Goal: Task Accomplishment & Management: Use online tool/utility

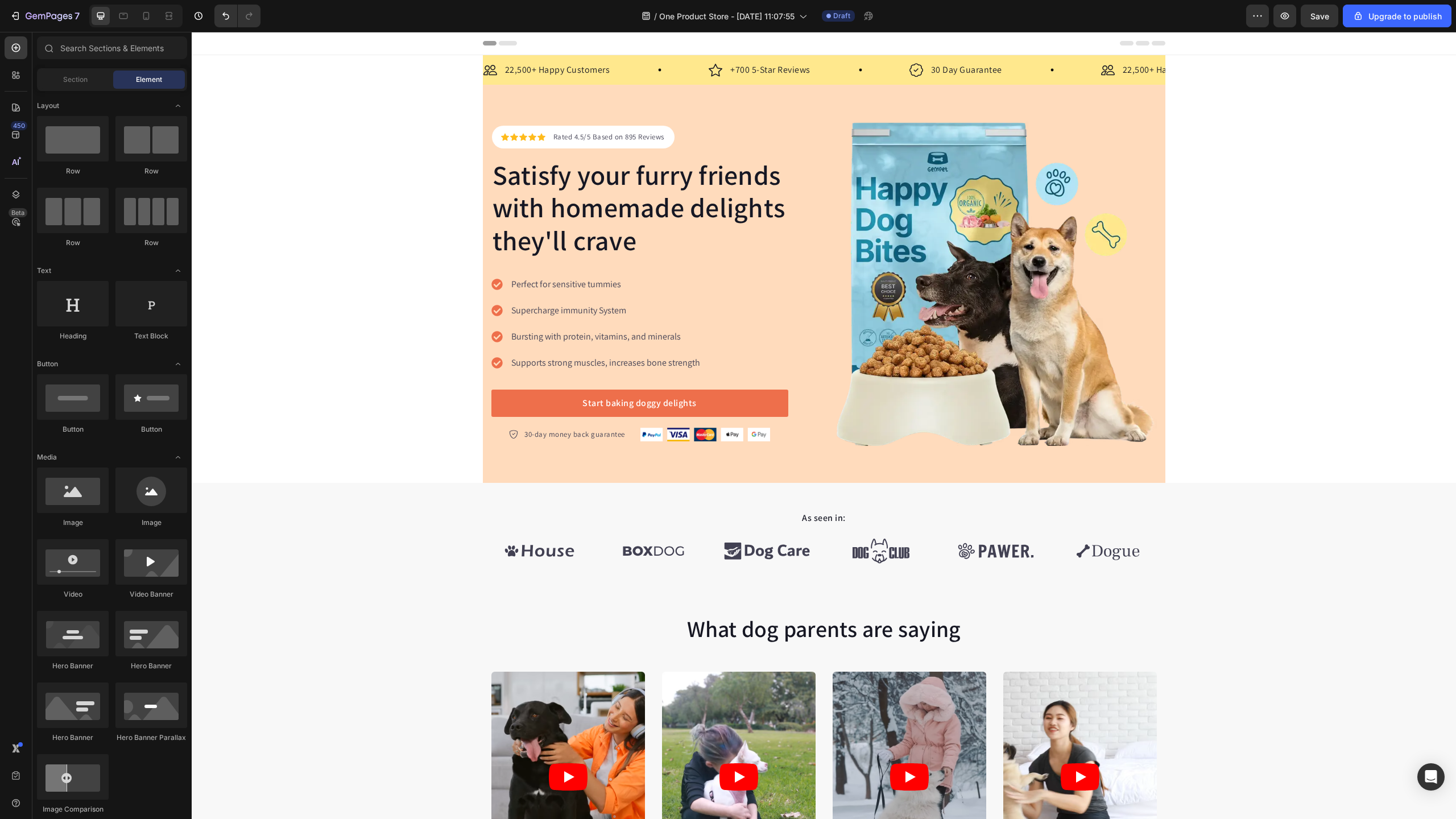
click at [113, 16] on div at bounding box center [135, 15] width 93 height 23
click at [118, 15] on icon at bounding box center [123, 16] width 12 height 12
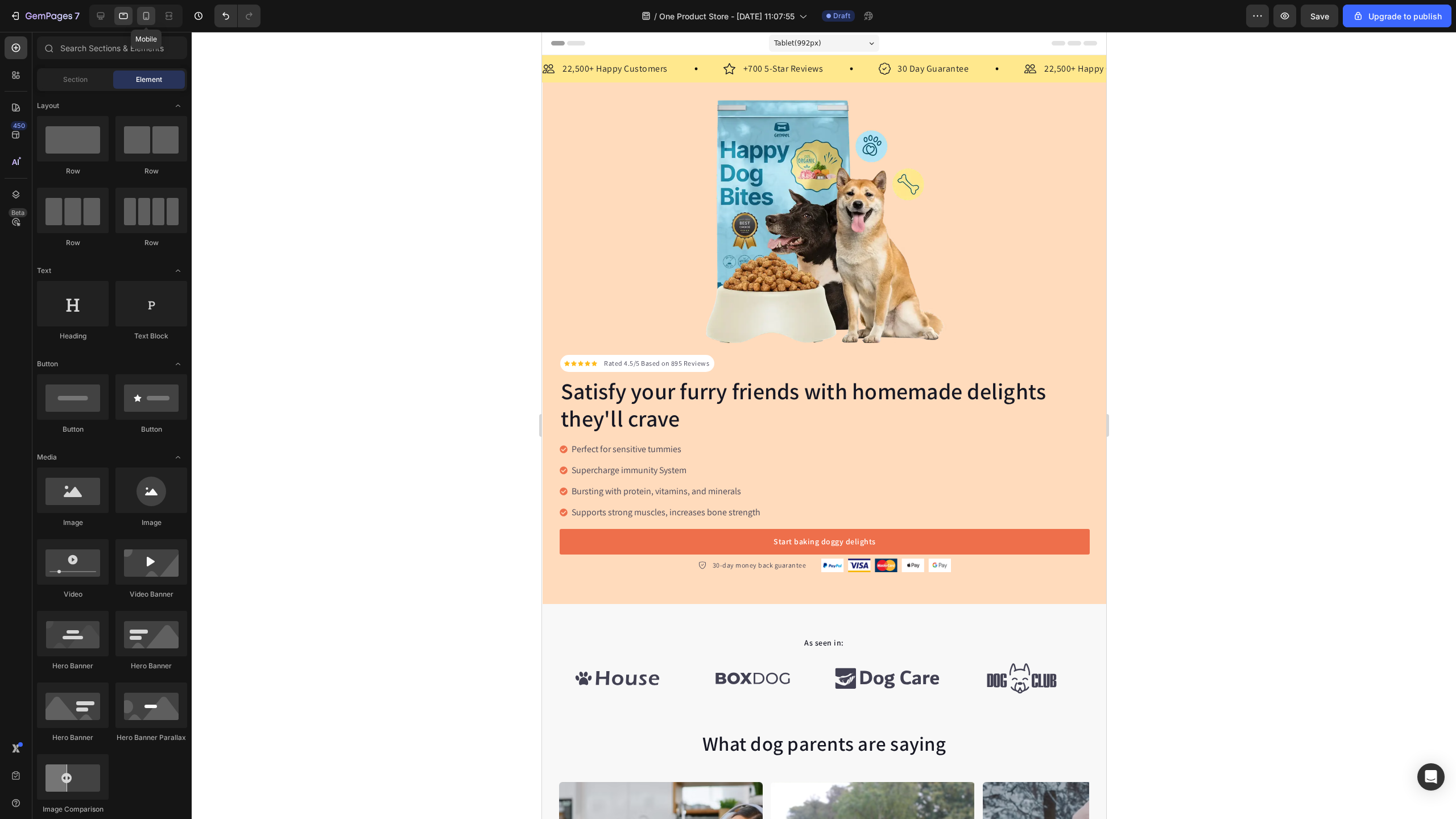
click at [152, 15] on div at bounding box center [146, 16] width 18 height 18
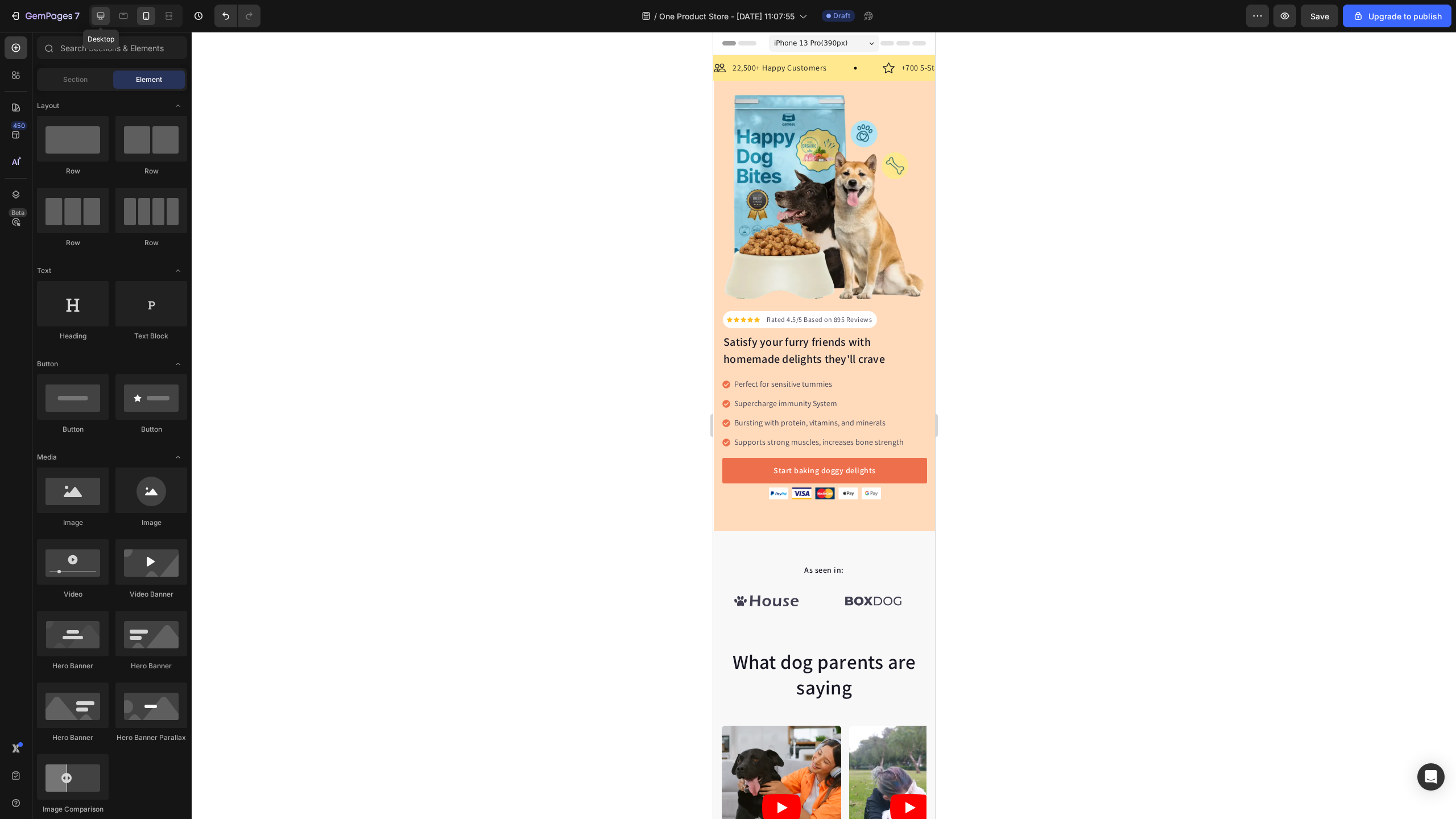
click at [105, 23] on div at bounding box center [101, 16] width 18 height 18
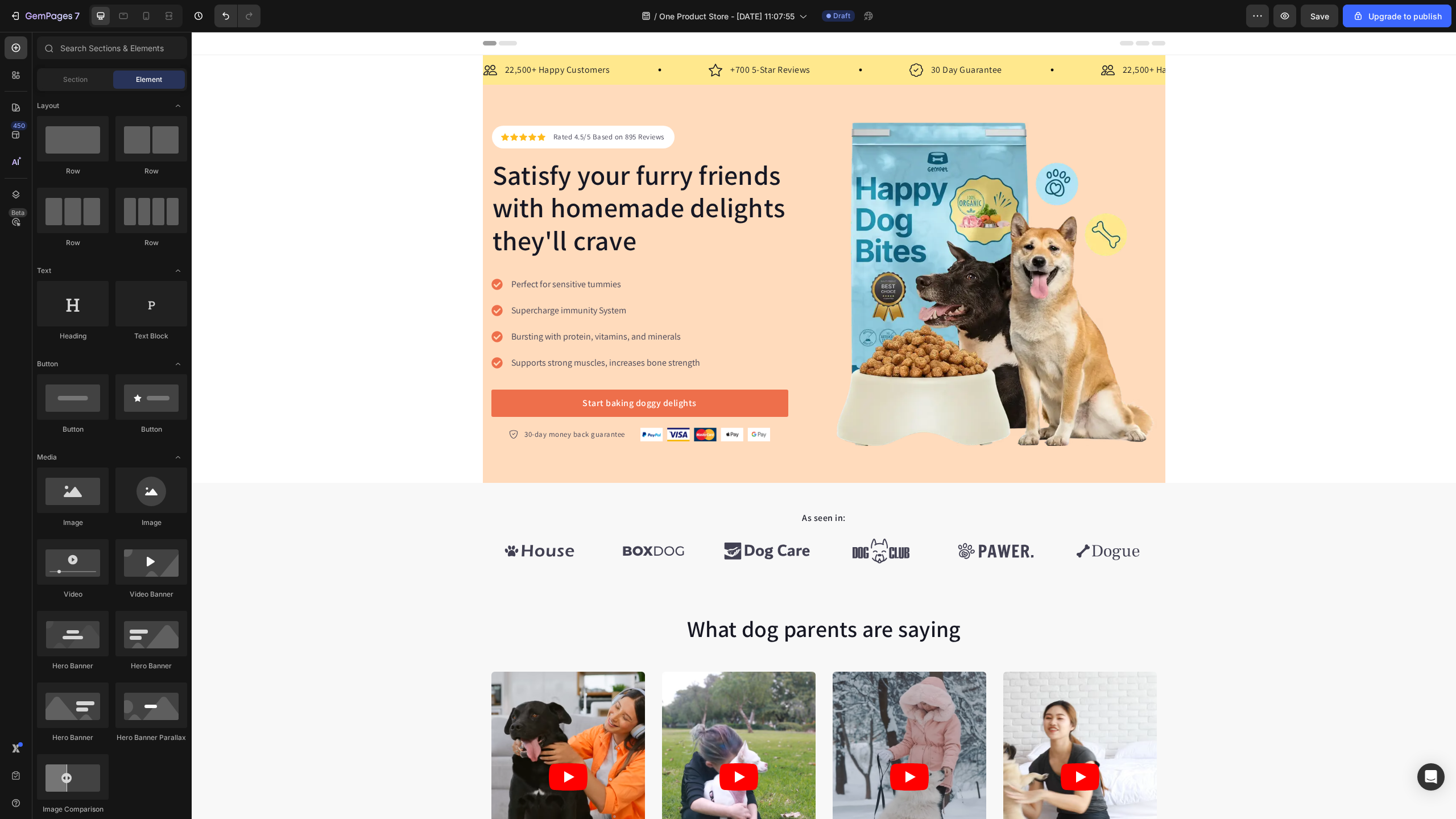
click at [505, 39] on div "Header" at bounding box center [824, 43] width 683 height 23
click at [505, 43] on icon at bounding box center [508, 43] width 18 height 4
click at [233, 46] on span "Header" at bounding box center [226, 43] width 25 height 12
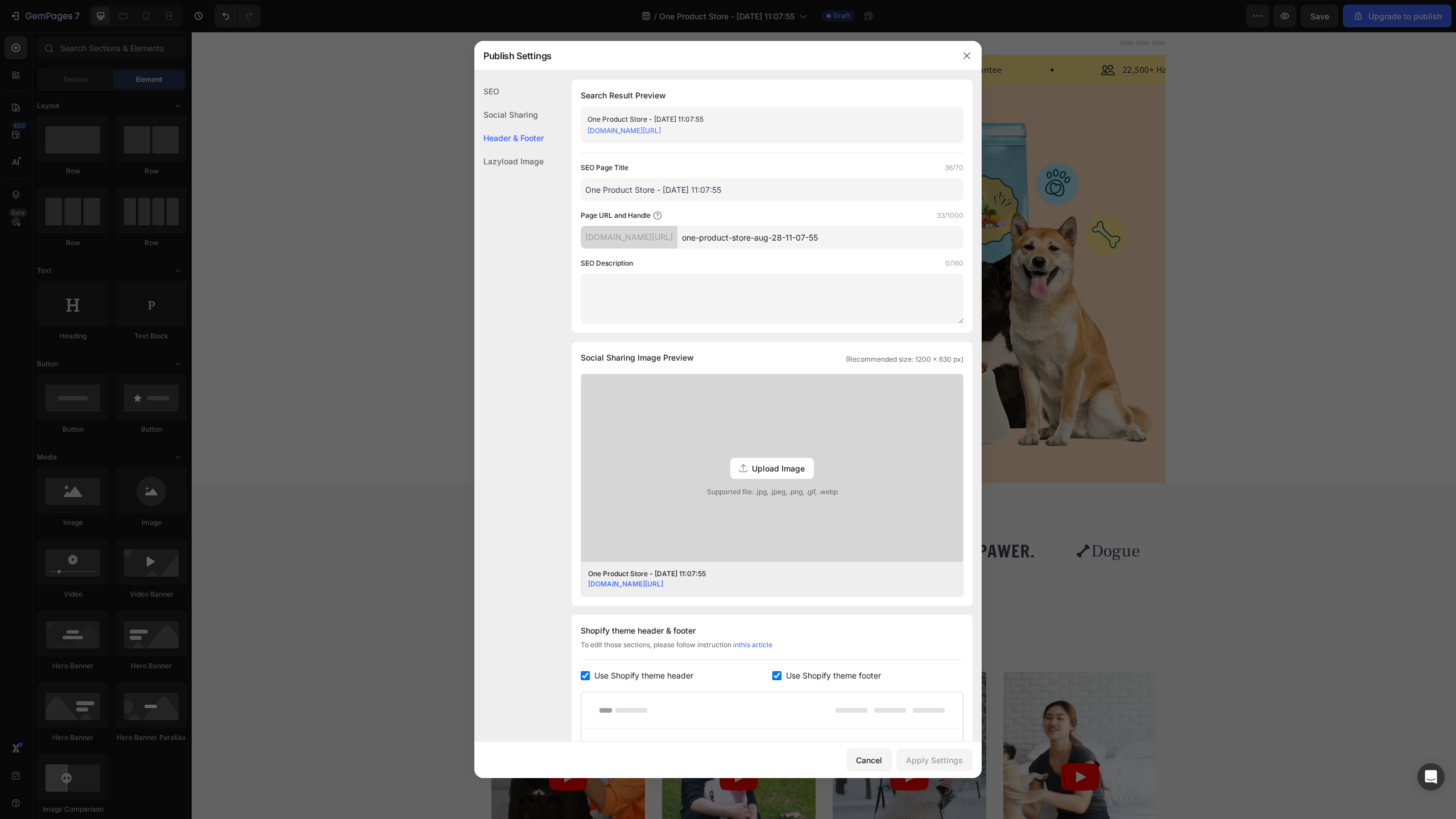
scroll to position [232, 0]
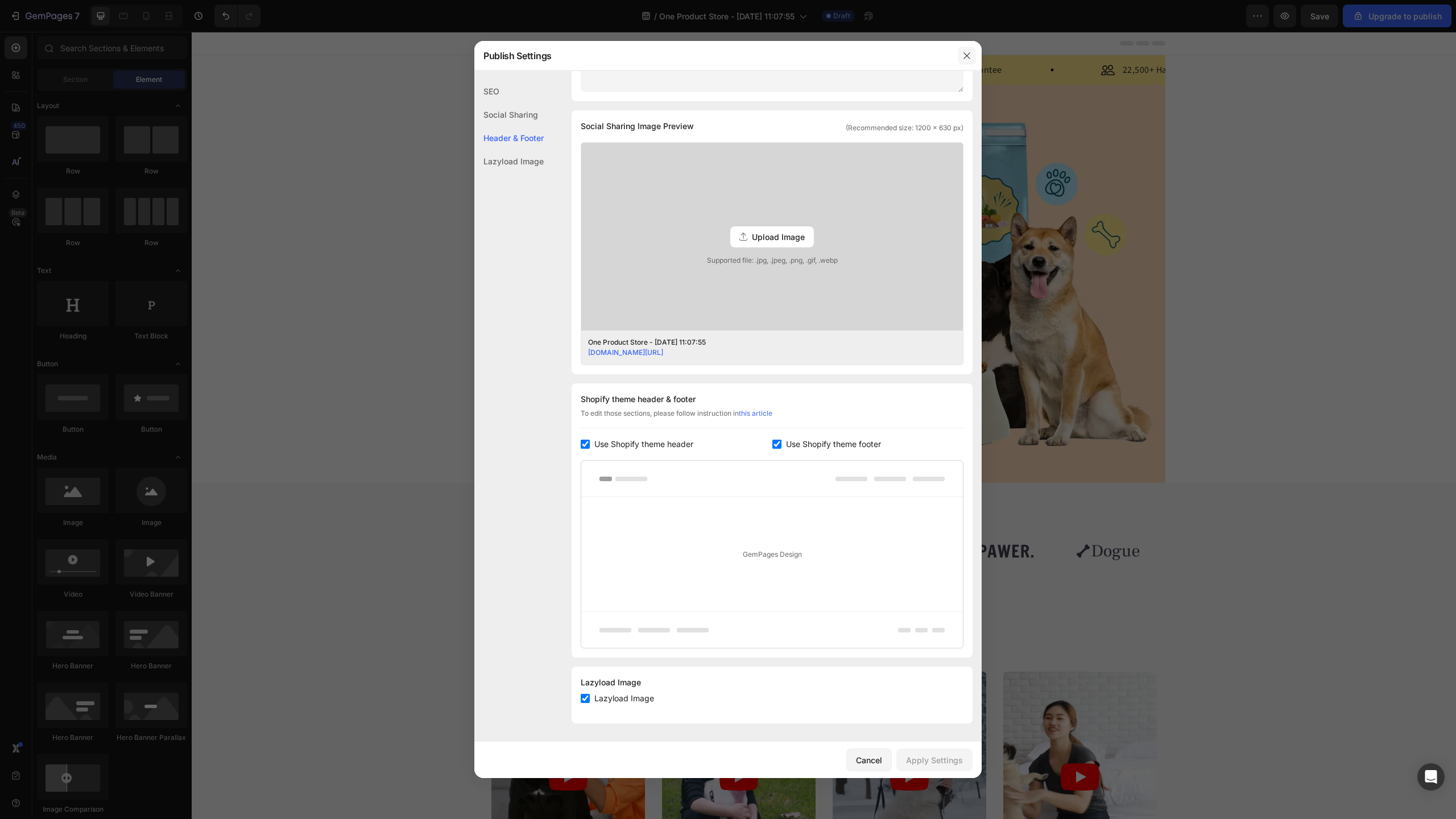
click at [969, 60] on button "button" at bounding box center [967, 56] width 18 height 18
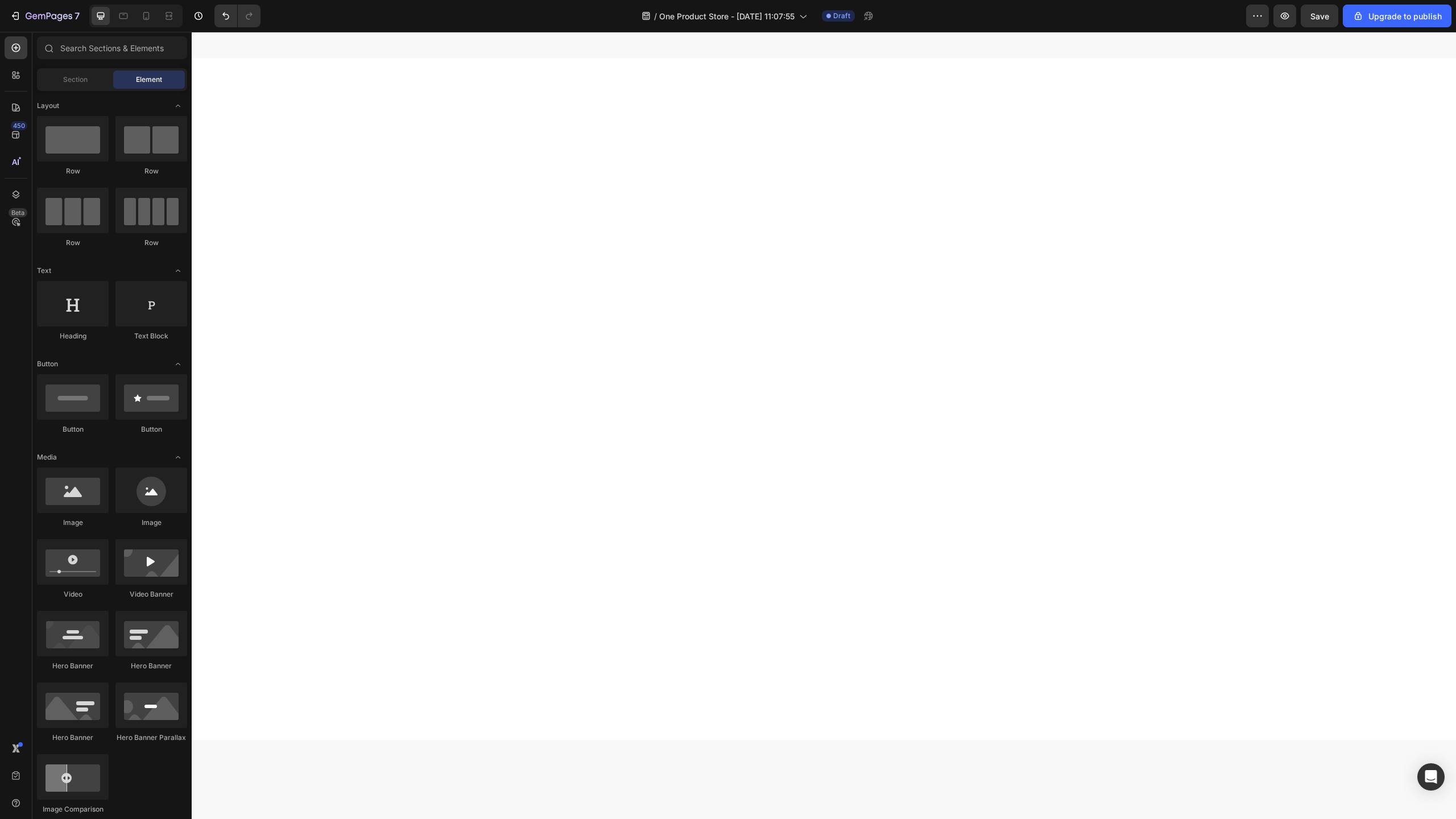
scroll to position [0, 0]
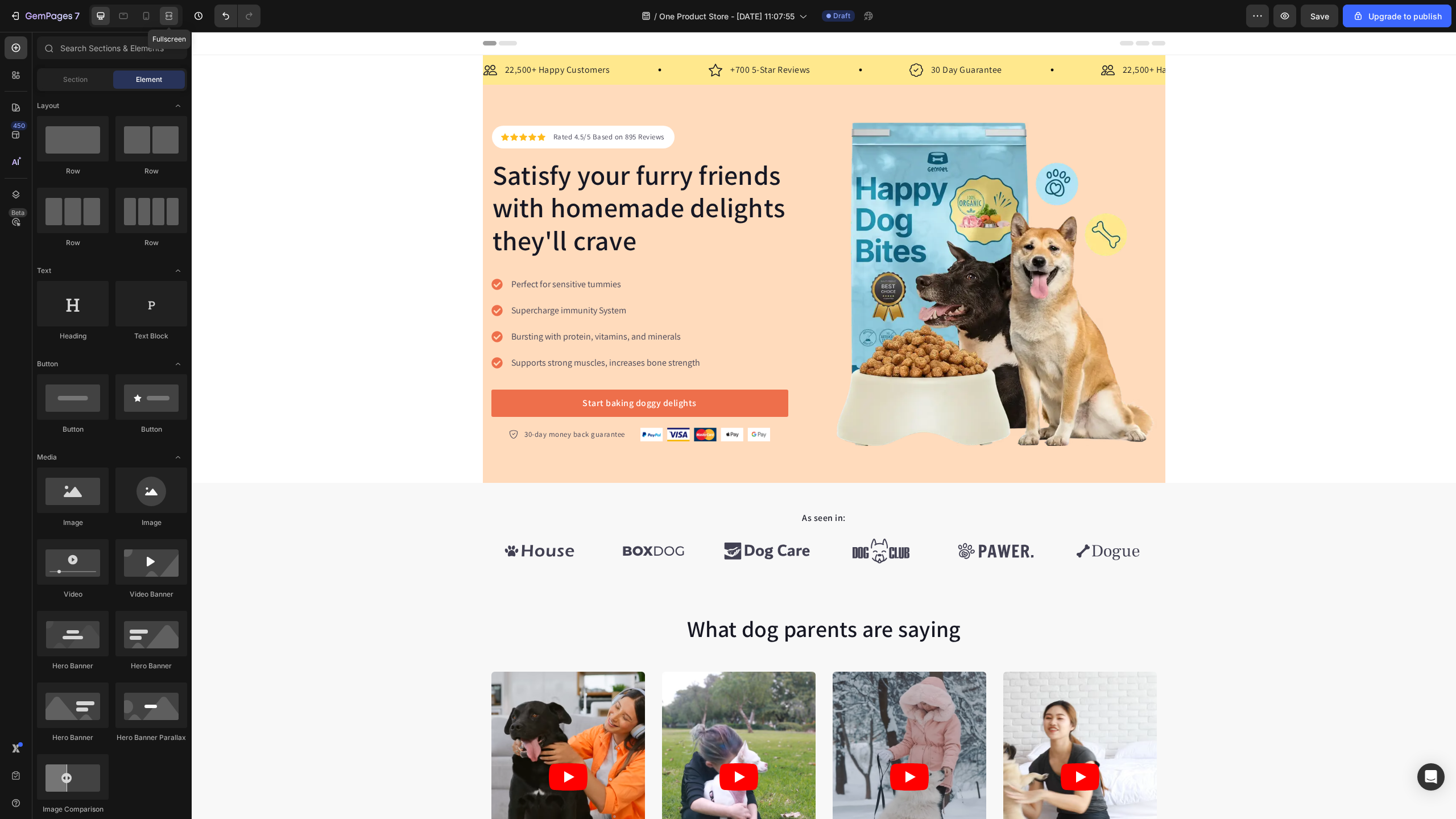
click at [160, 21] on div at bounding box center [169, 16] width 18 height 18
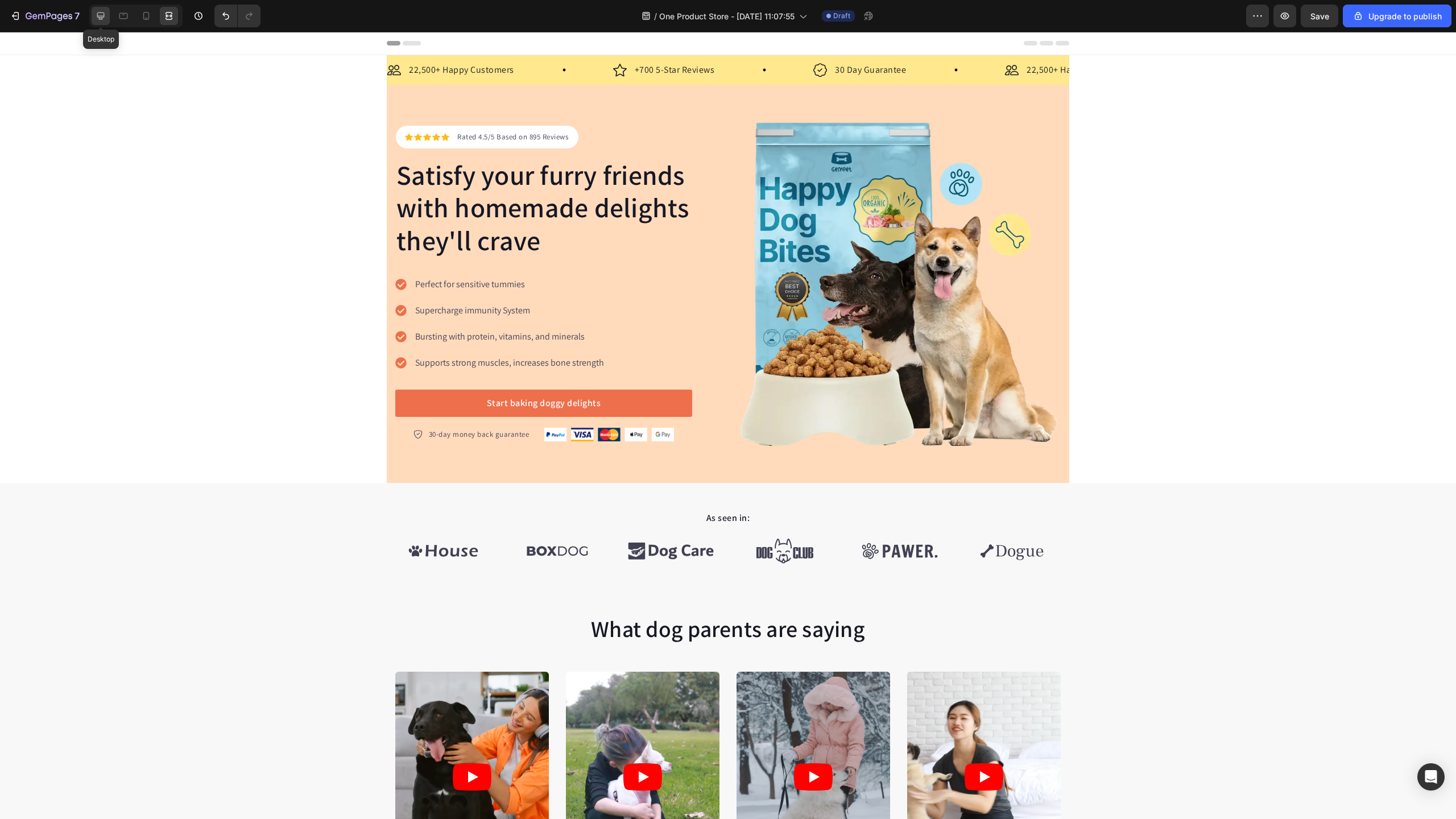
click at [105, 21] on div at bounding box center [101, 16] width 18 height 18
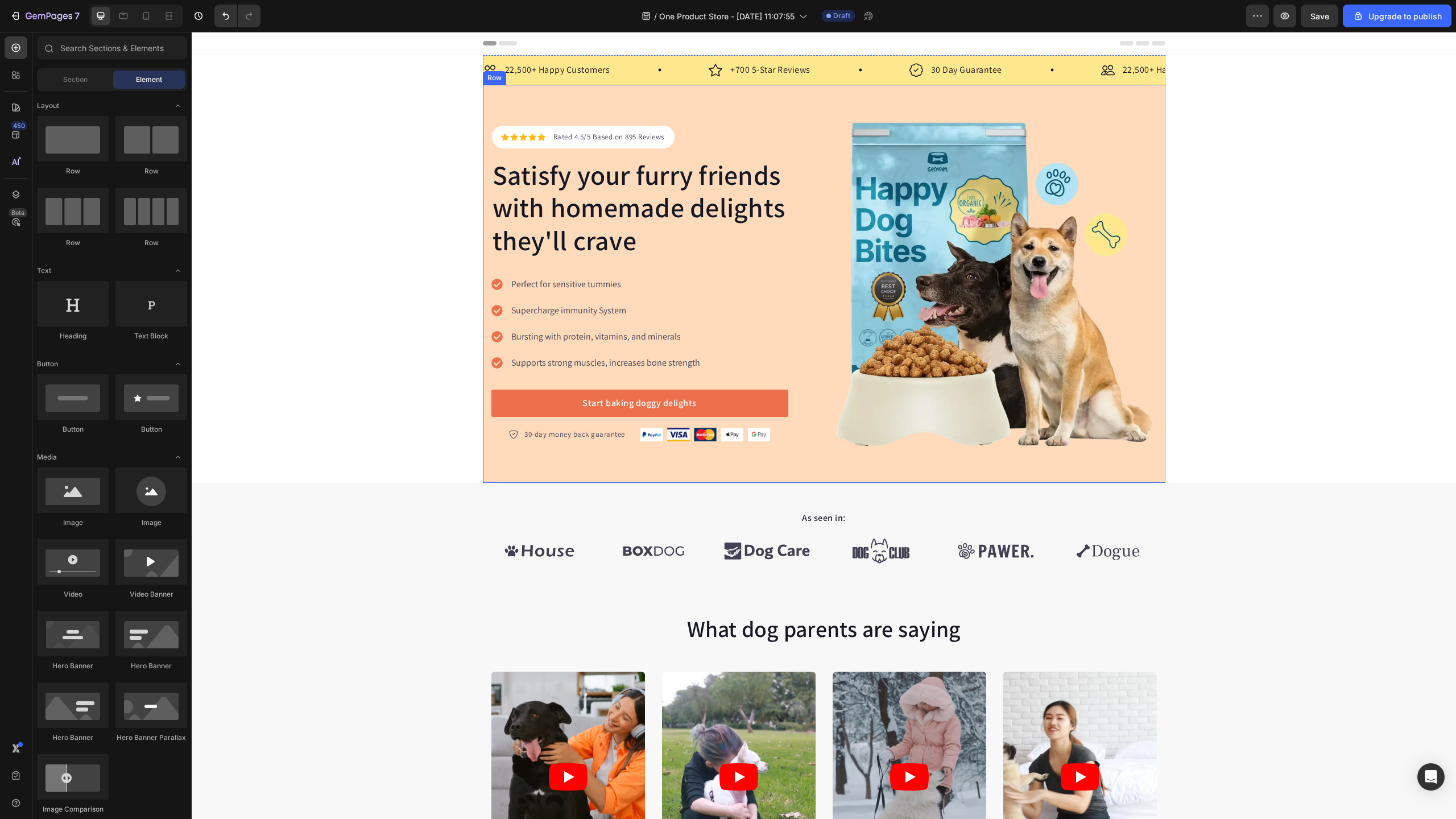
click at [703, 113] on div "Icon Icon Icon Icon Icon Icon List Hoz Rated 4.5/5 Based on 895 Reviews Text bl…" at bounding box center [824, 283] width 683 height 398
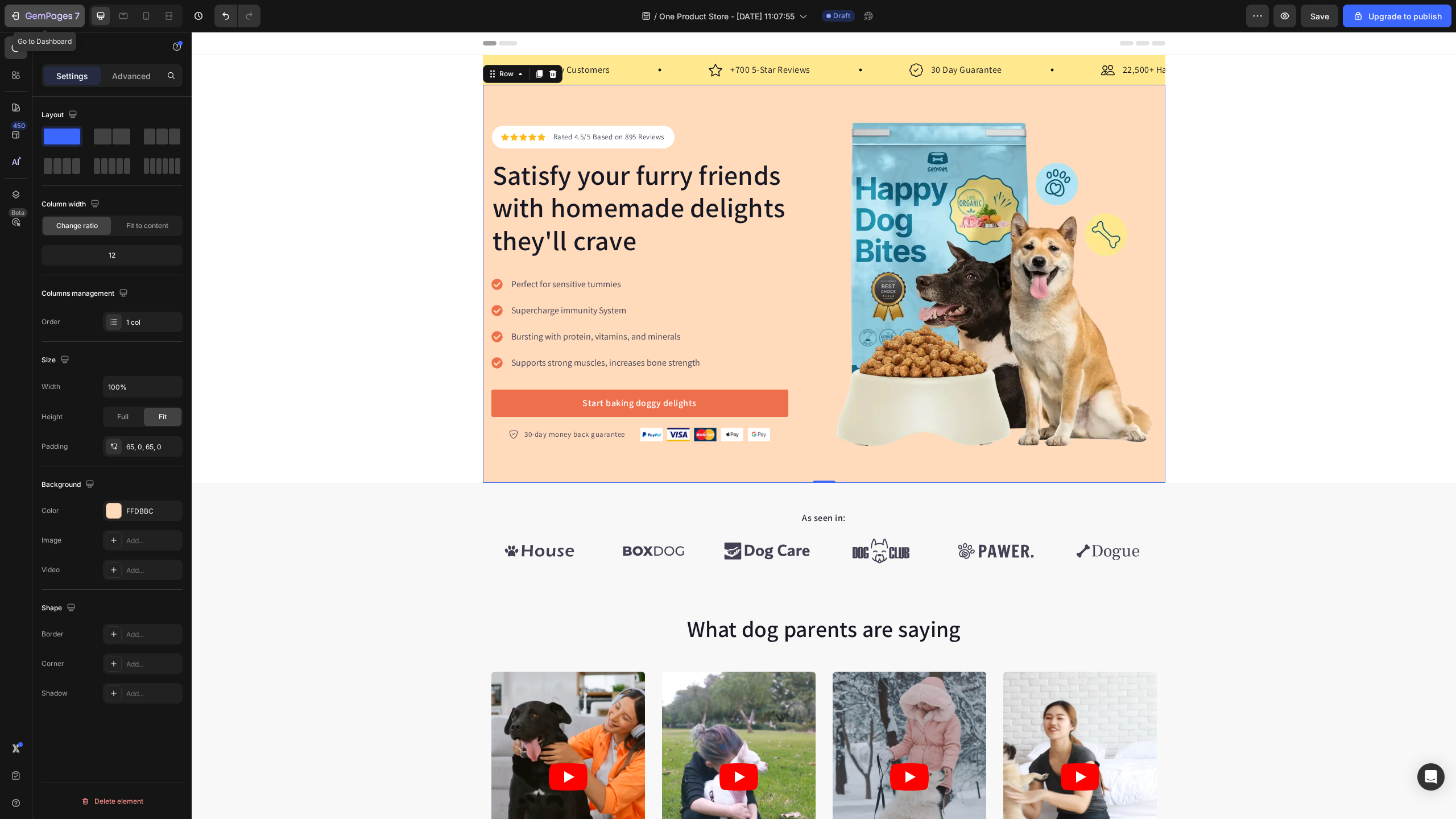
click at [33, 20] on icon "button" at bounding box center [49, 17] width 47 height 10
